Goal: Find specific page/section: Find specific page/section

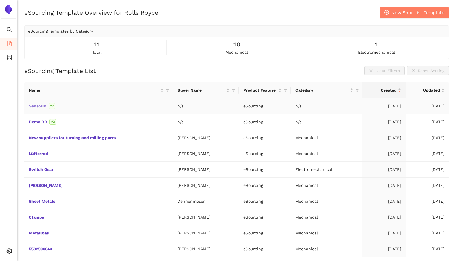
click at [0, 0] on link "Sensorik" at bounding box center [0, 0] width 0 height 0
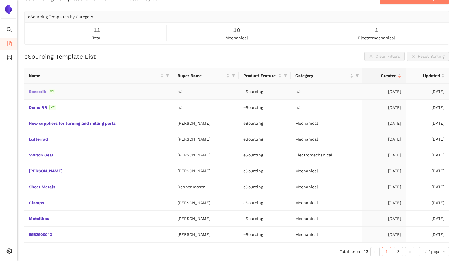
click at [0, 0] on link "Sensorik" at bounding box center [0, 0] width 0 height 0
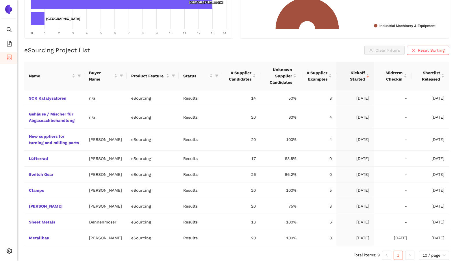
scroll to position [85, 0]
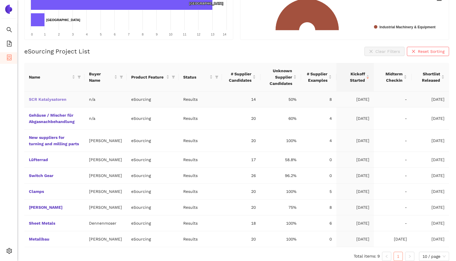
click at [0, 0] on link "SCR Katalysatoren" at bounding box center [0, 0] width 0 height 0
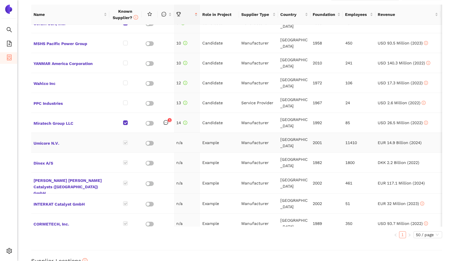
scroll to position [180, 0]
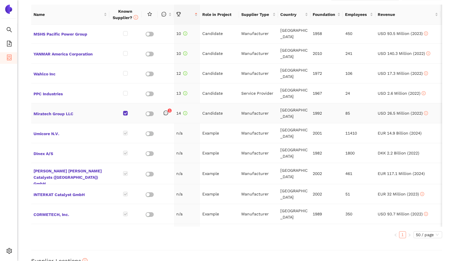
click at [214, 114] on td "Candidate" at bounding box center [219, 114] width 39 height 20
click at [211, 132] on td "Example" at bounding box center [219, 133] width 39 height 20
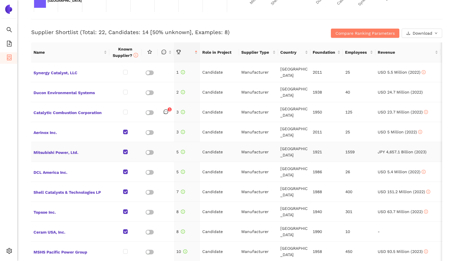
scroll to position [222, 0]
click at [312, 33] on div "Compare Ranking Parameters Download" at bounding box center [373, 33] width 137 height 9
click at [336, 33] on span "Compare Ranking Parameters" at bounding box center [365, 33] width 59 height 6
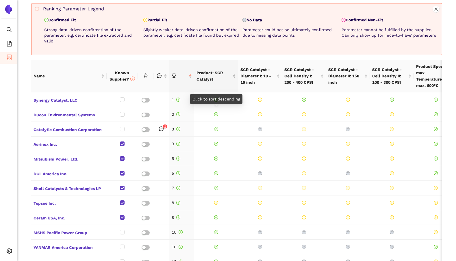
scroll to position [261, 0]
click at [63, 103] on span "Synergy Catalyst, LLC" at bounding box center [69, 101] width 71 height 8
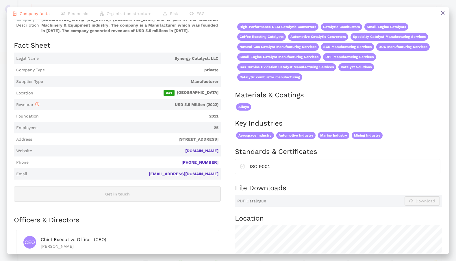
scroll to position [0, 0]
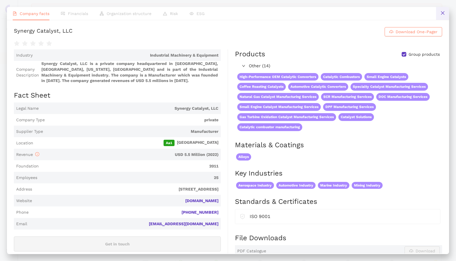
click at [446, 12] on button at bounding box center [442, 13] width 13 height 13
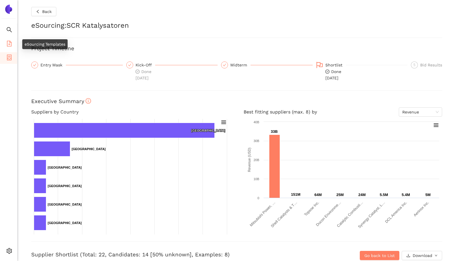
click at [12, 44] on icon "file-add" at bounding box center [9, 44] width 6 height 6
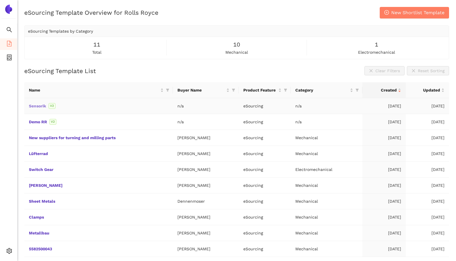
click at [0, 0] on link "Sensorik" at bounding box center [0, 0] width 0 height 0
